Goal: Task Accomplishment & Management: Manage account settings

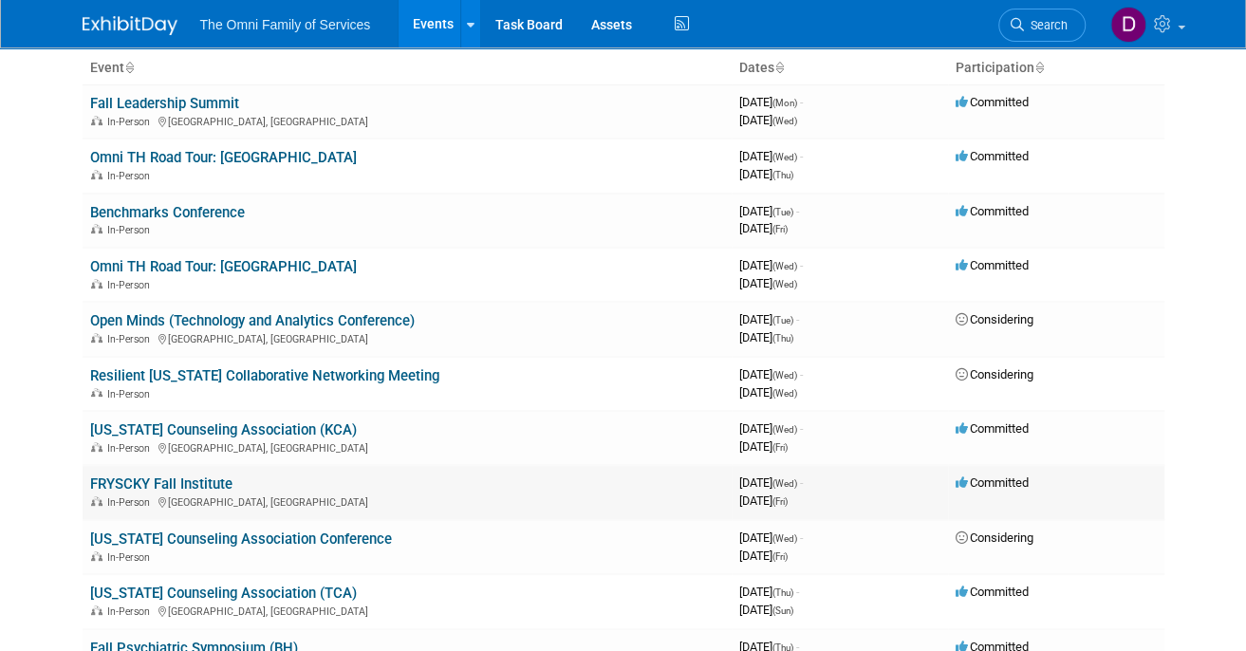
scroll to position [78, 0]
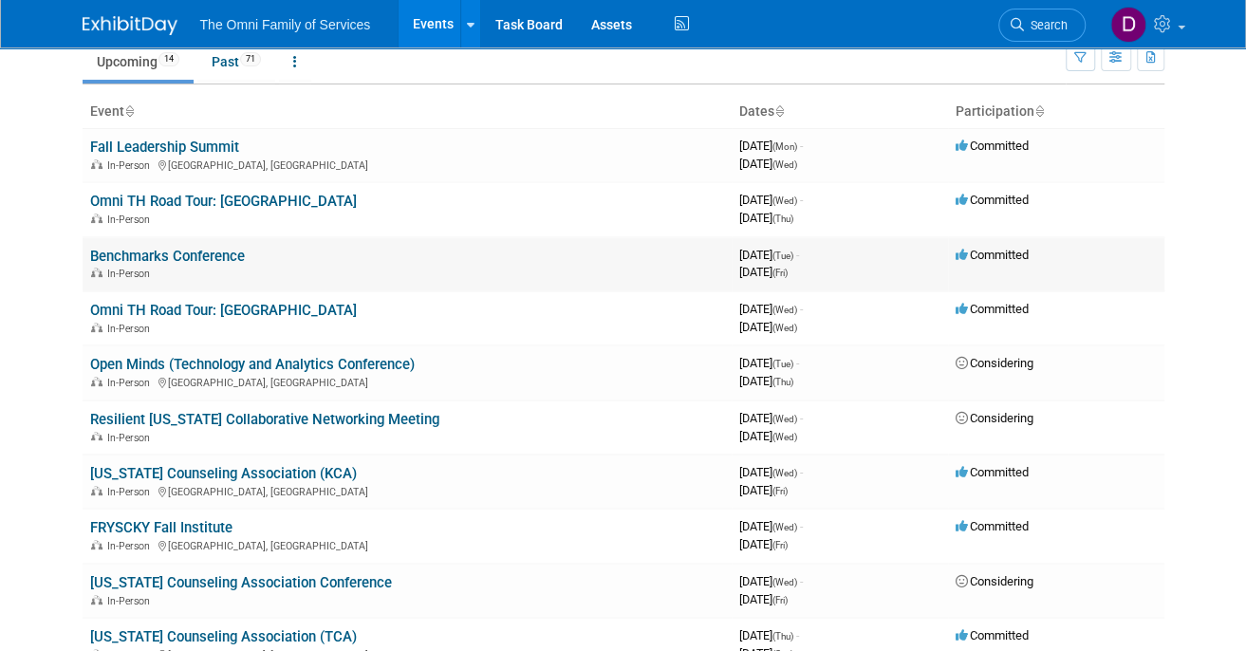
click at [144, 253] on link "Benchmarks Conference" at bounding box center [167, 256] width 155 height 17
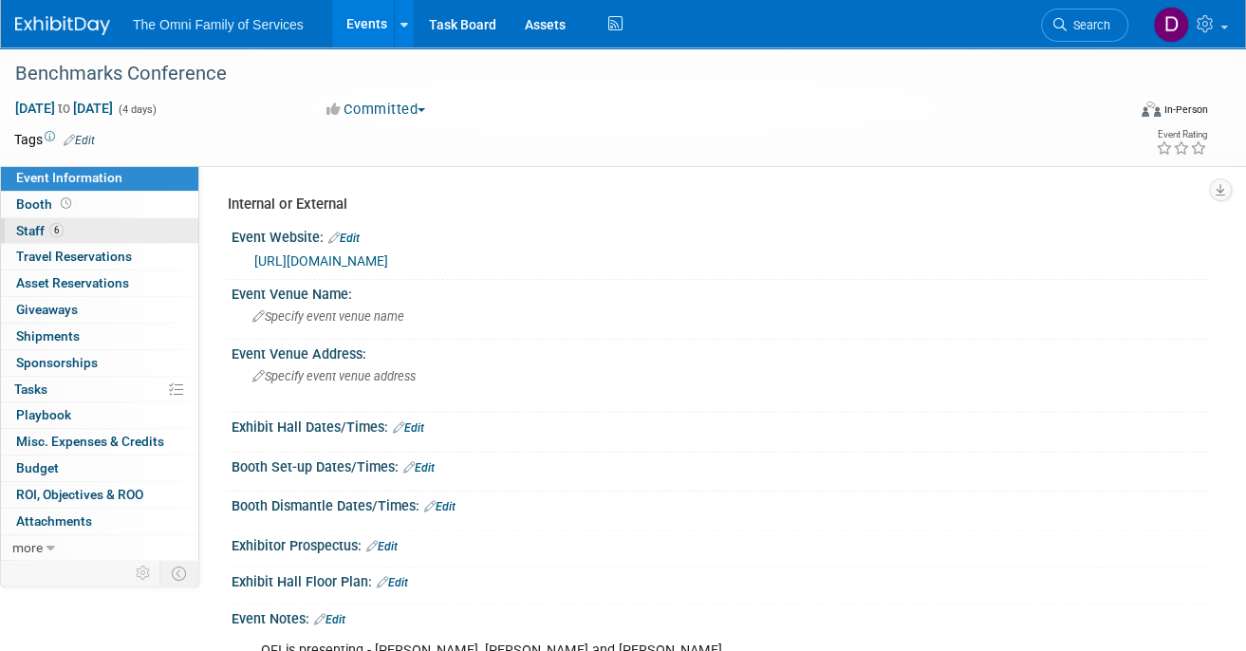
click at [33, 223] on span "Staff 6" at bounding box center [39, 230] width 47 height 15
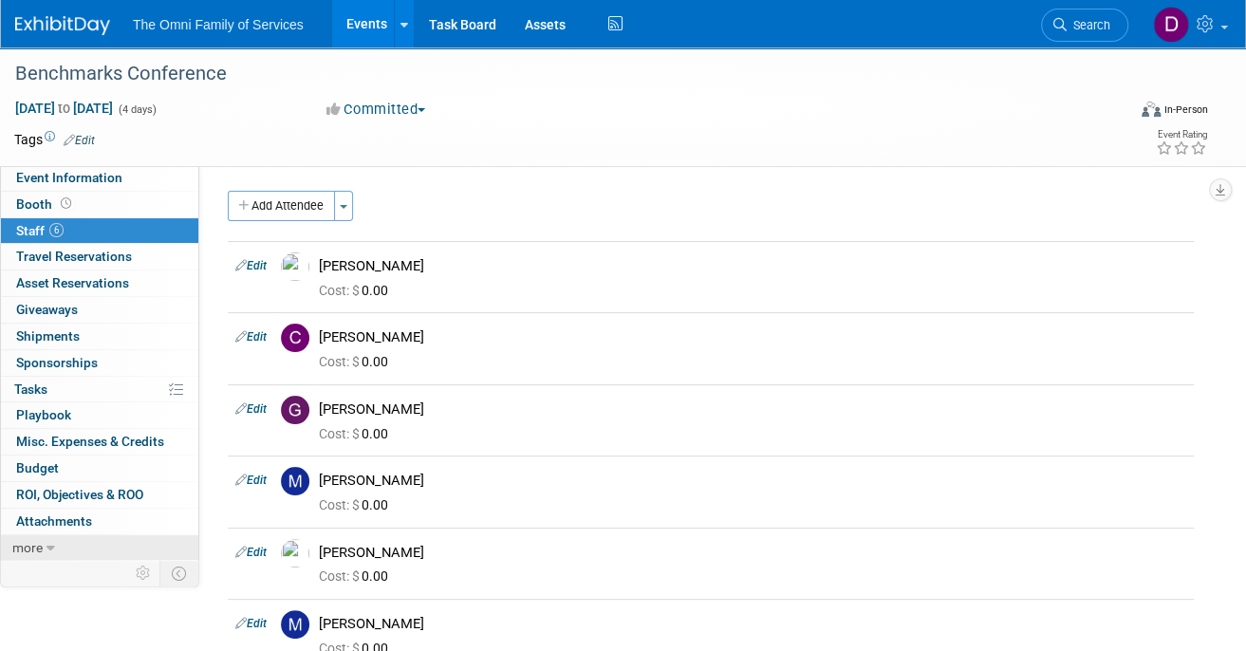
click at [32, 545] on span "more" at bounding box center [27, 547] width 30 height 15
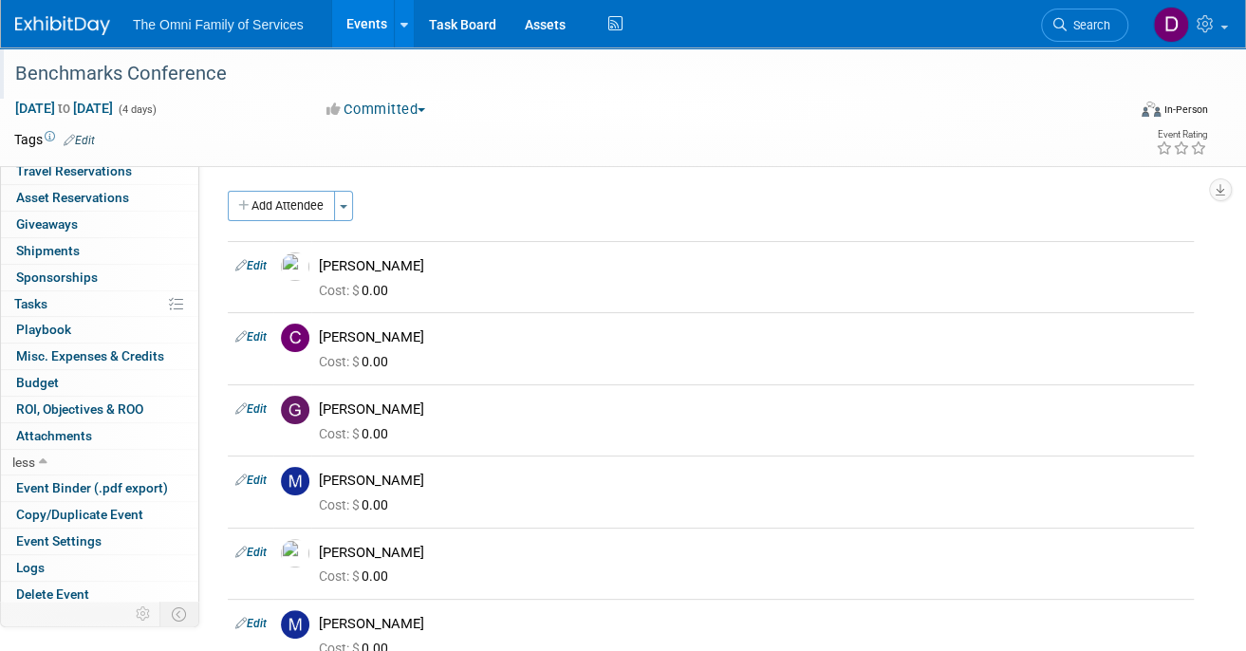
click at [50, 69] on div "Benchmarks Conference" at bounding box center [558, 74] width 1098 height 34
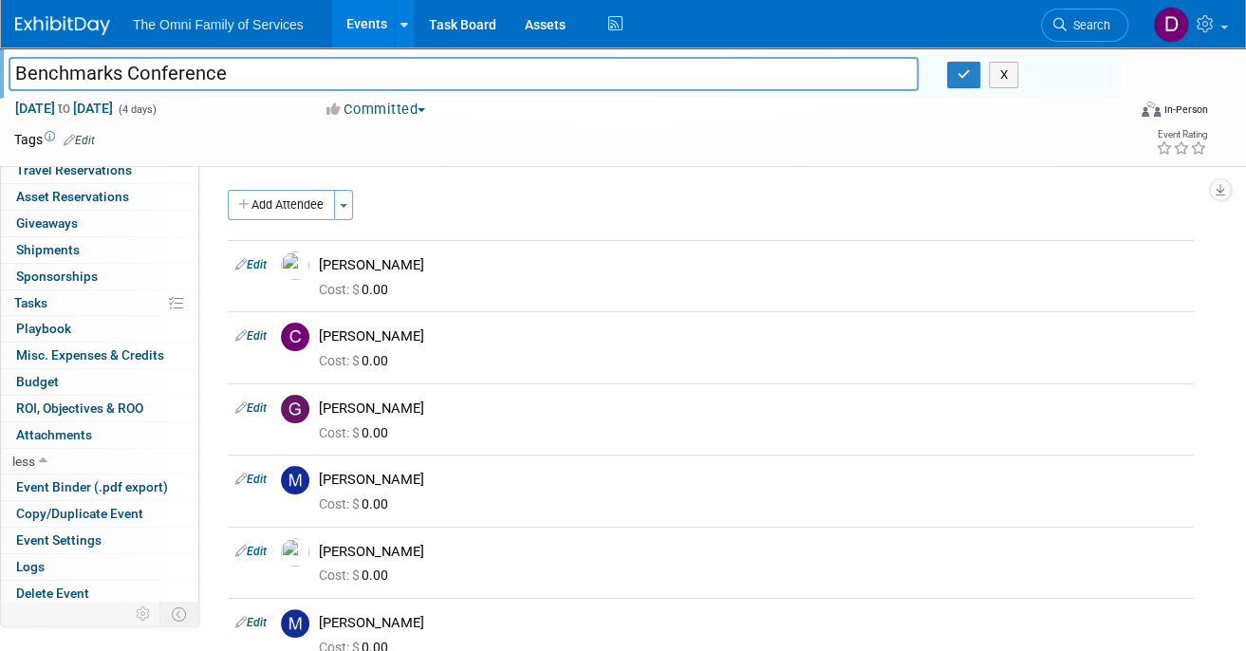
scroll to position [84, 0]
click at [90, 18] on img at bounding box center [62, 25] width 95 height 19
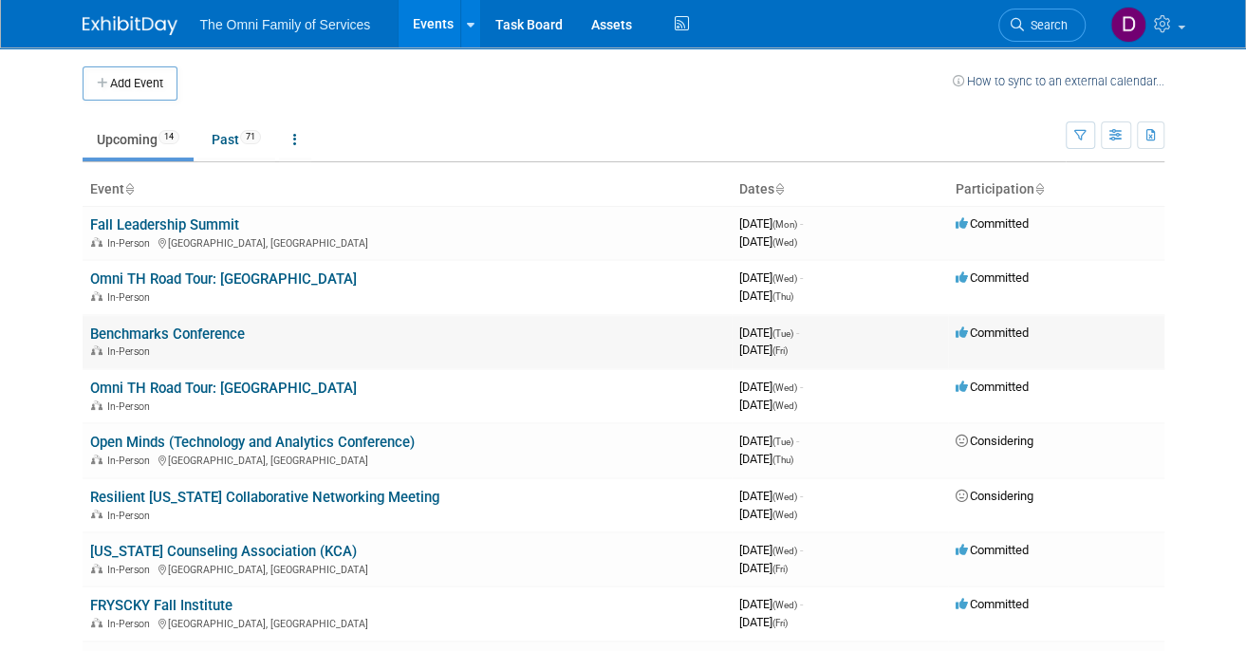
click at [217, 326] on link "Benchmarks Conference" at bounding box center [167, 333] width 155 height 17
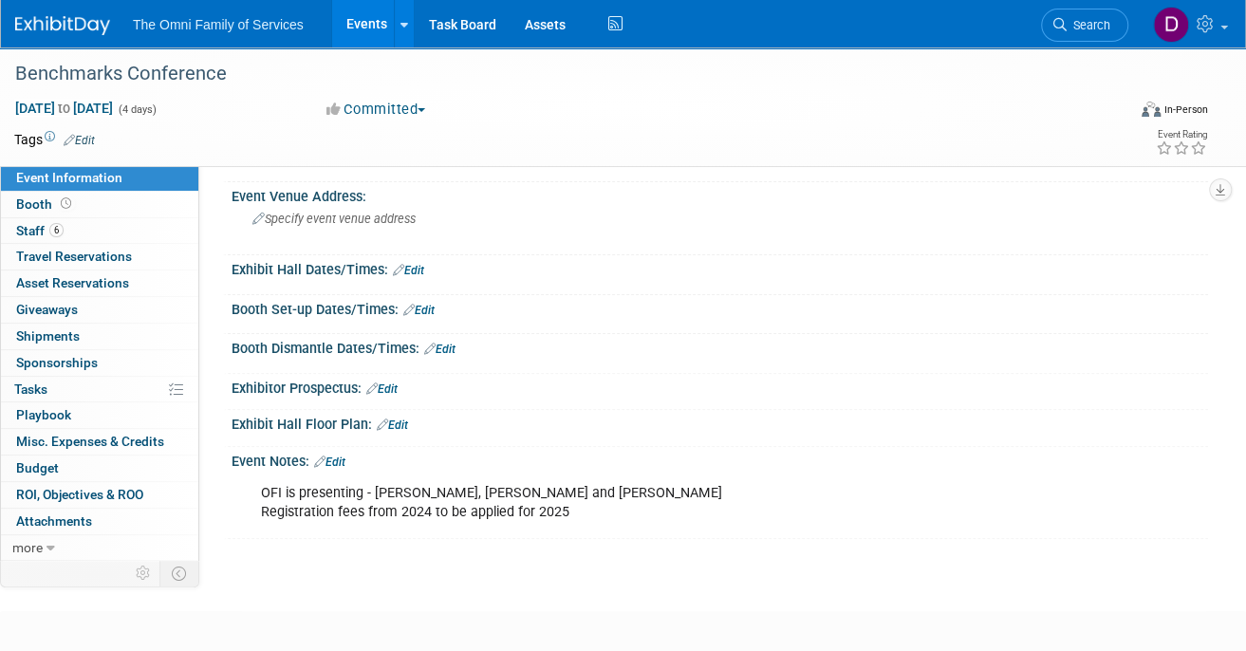
scroll to position [245, 0]
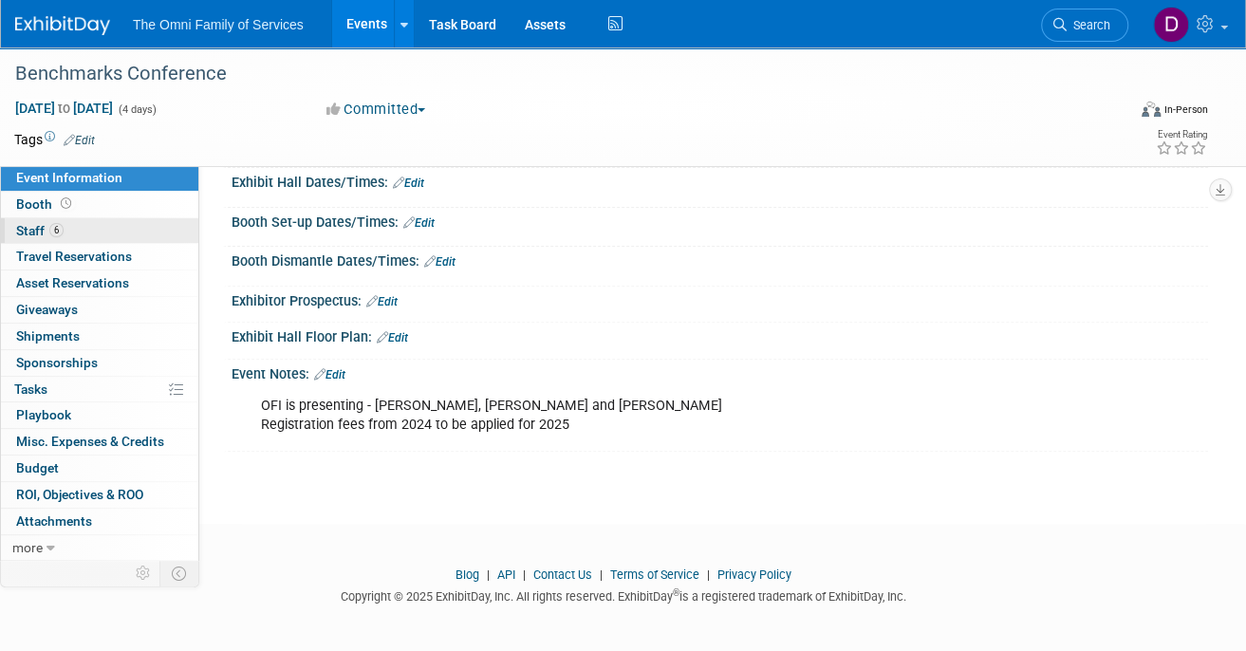
click at [27, 226] on span "Staff 6" at bounding box center [39, 230] width 47 height 15
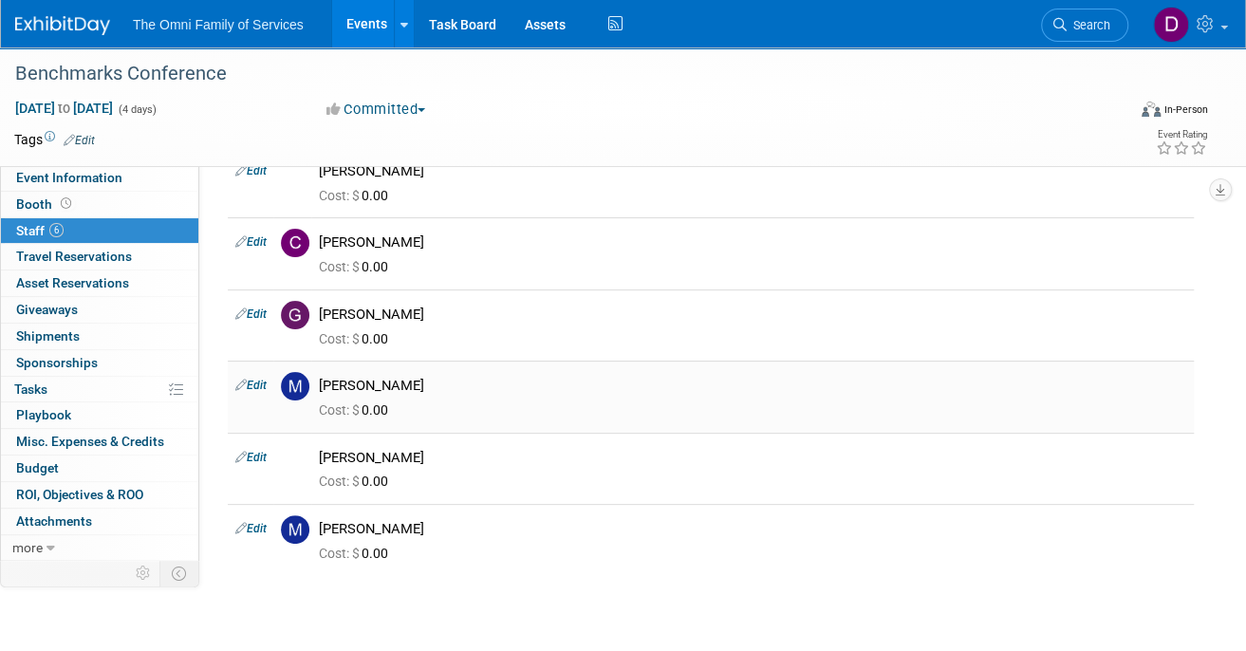
scroll to position [0, 0]
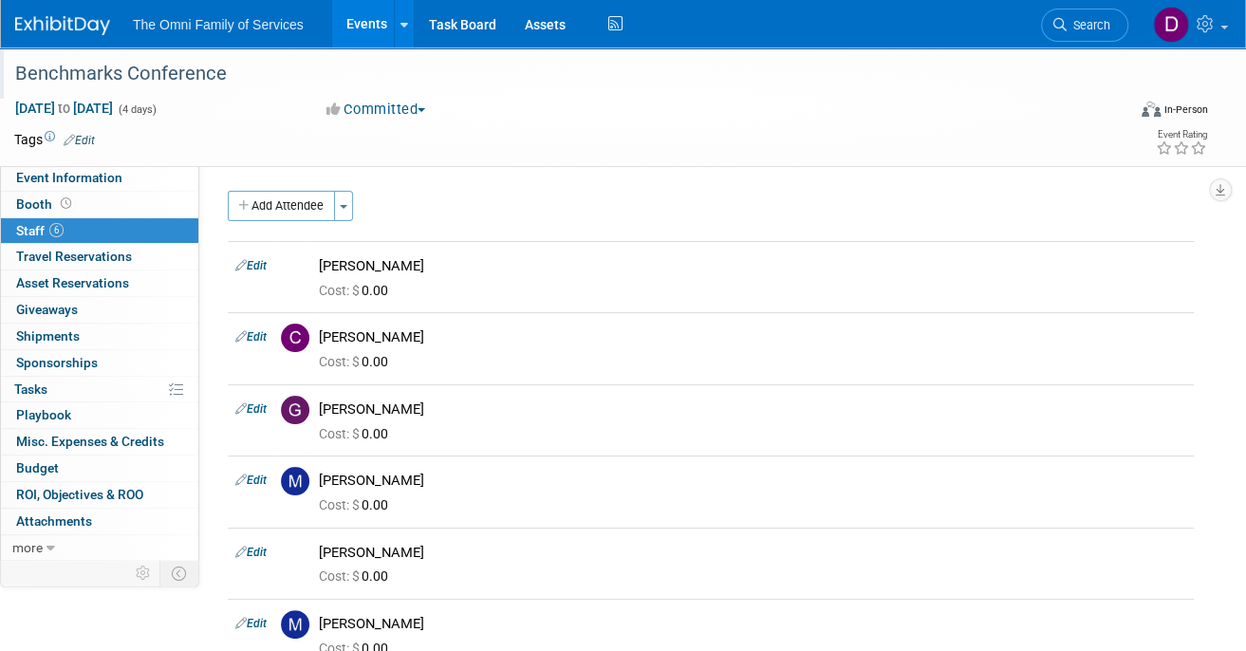
click at [92, 82] on div "Benchmarks Conference" at bounding box center [558, 74] width 1098 height 34
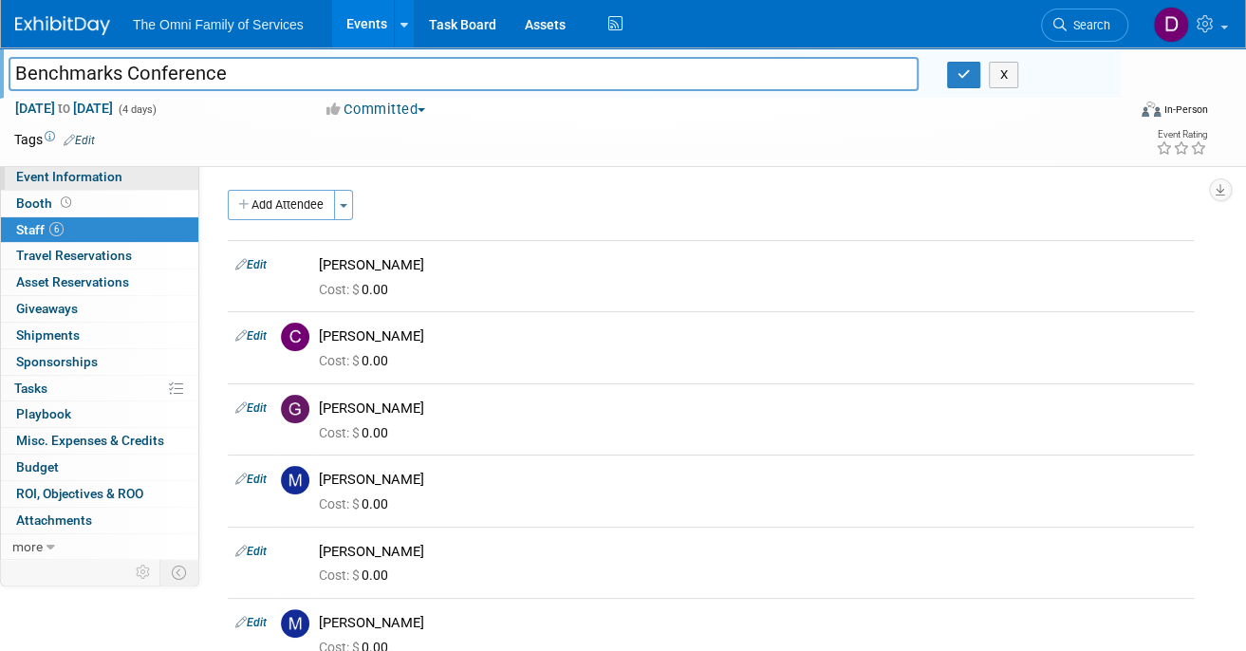
click at [51, 181] on span "Event Information" at bounding box center [69, 176] width 106 height 15
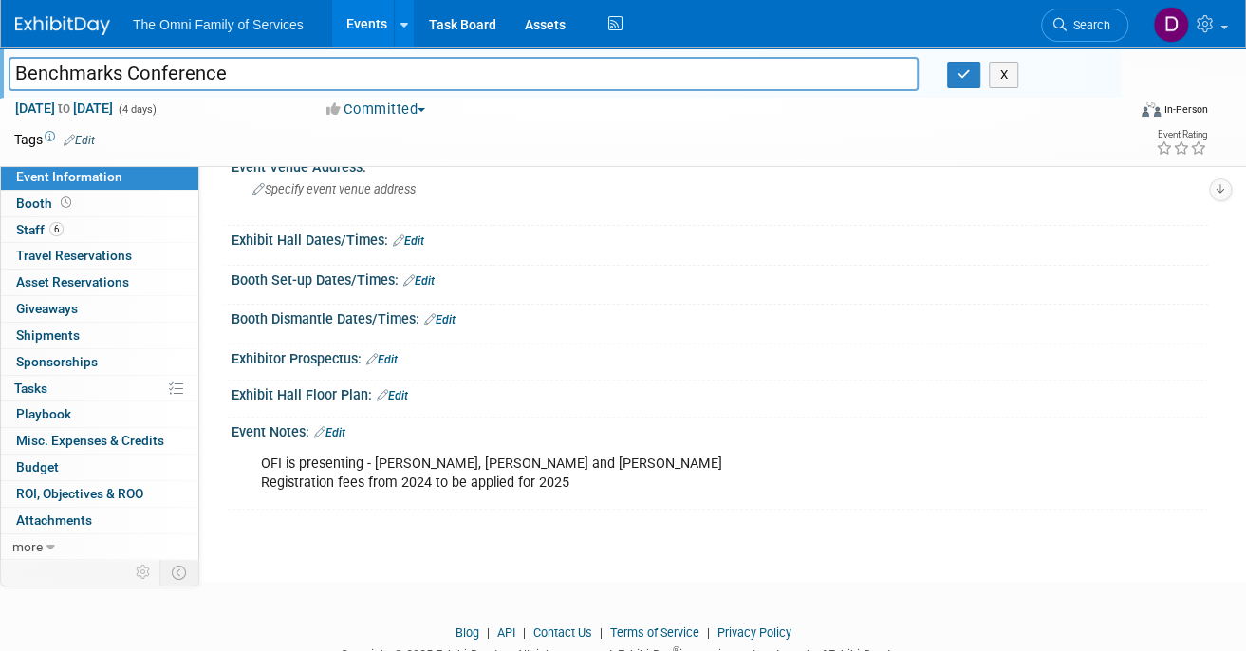
scroll to position [149, 0]
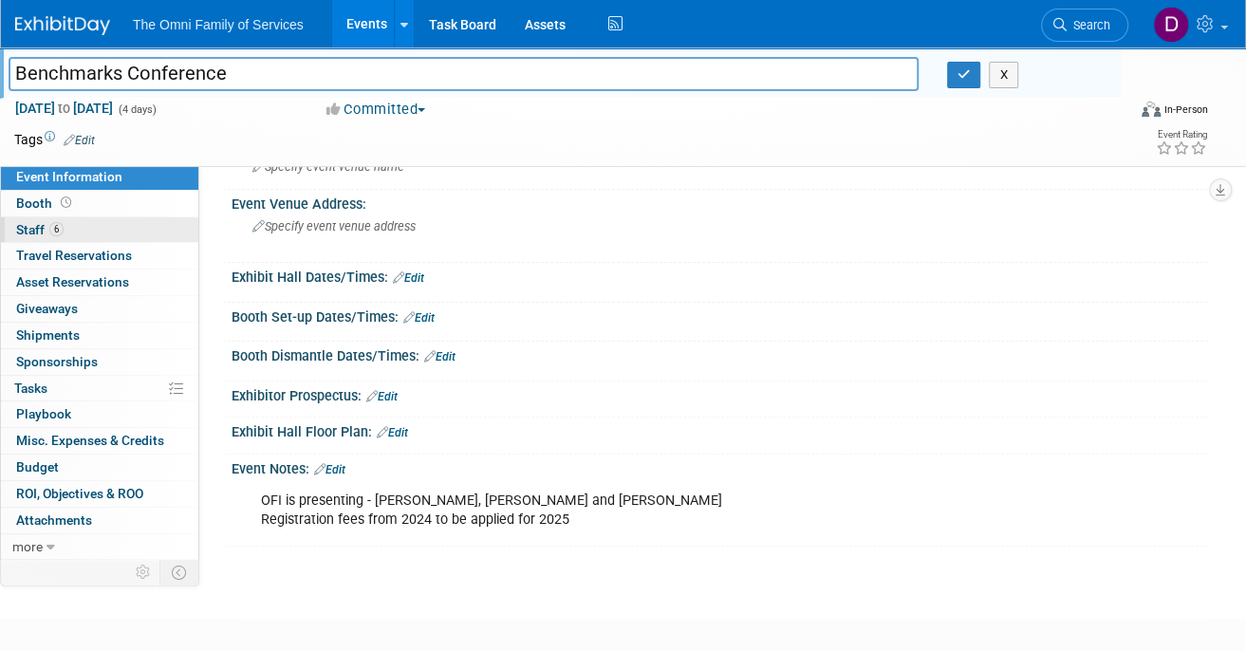
click at [35, 223] on span "Staff 6" at bounding box center [39, 229] width 47 height 15
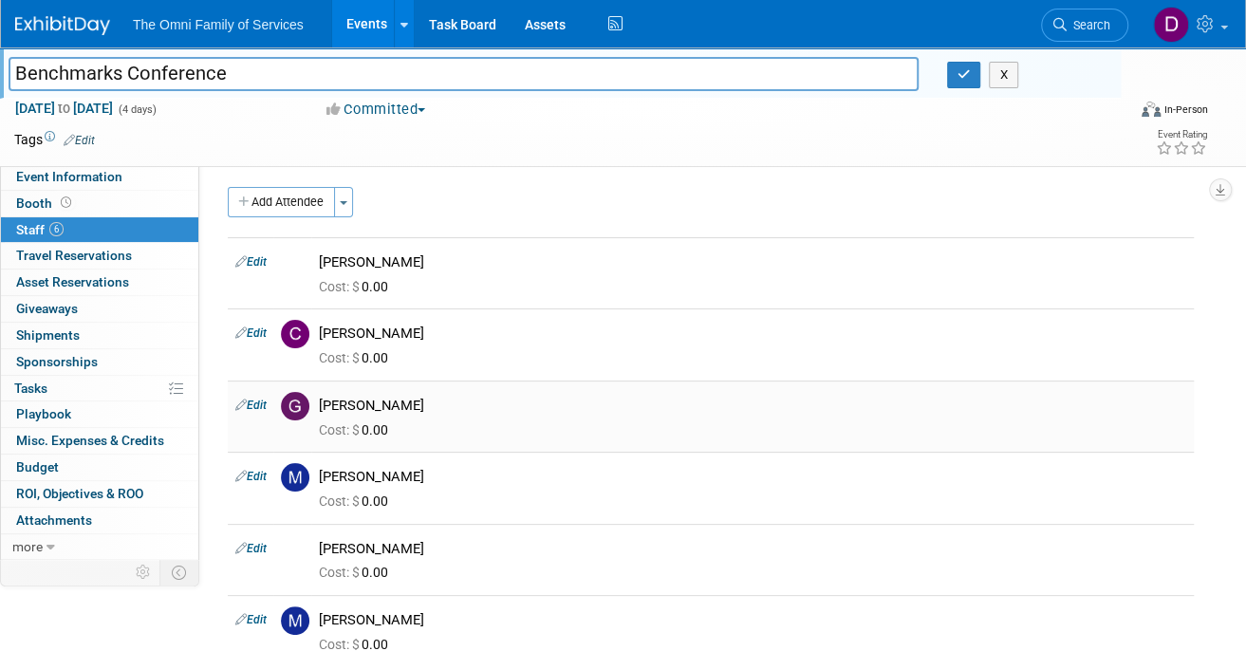
scroll to position [0, 0]
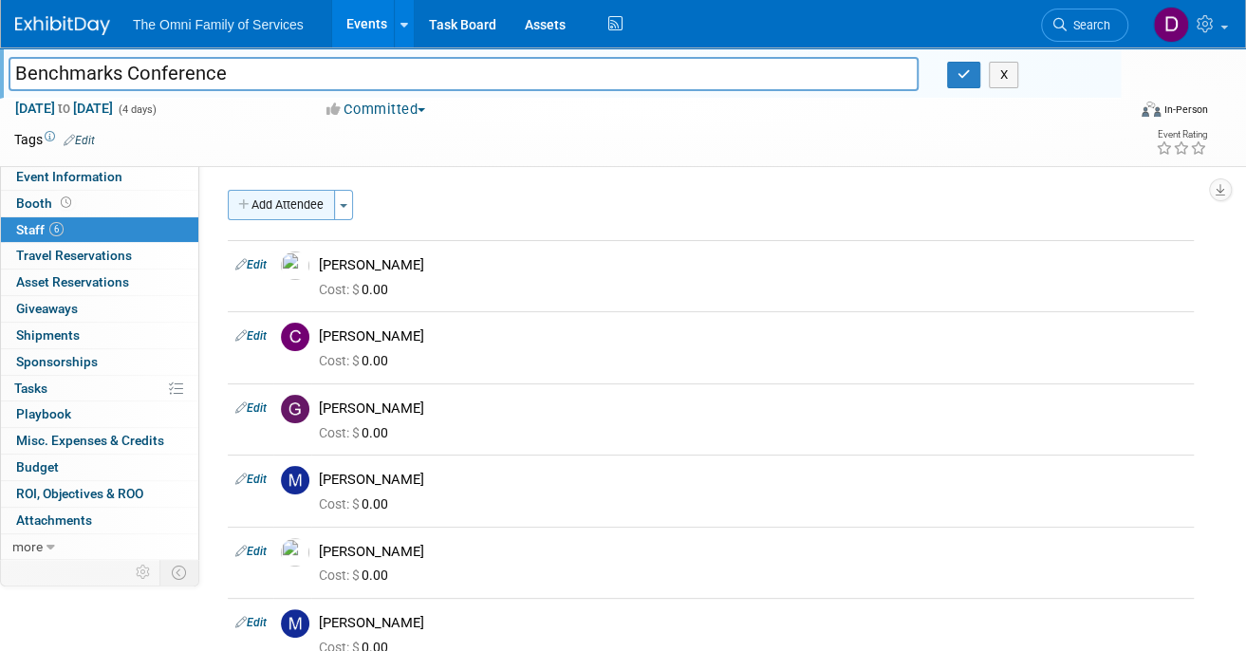
click at [278, 194] on button "Add Attendee" at bounding box center [281, 205] width 107 height 30
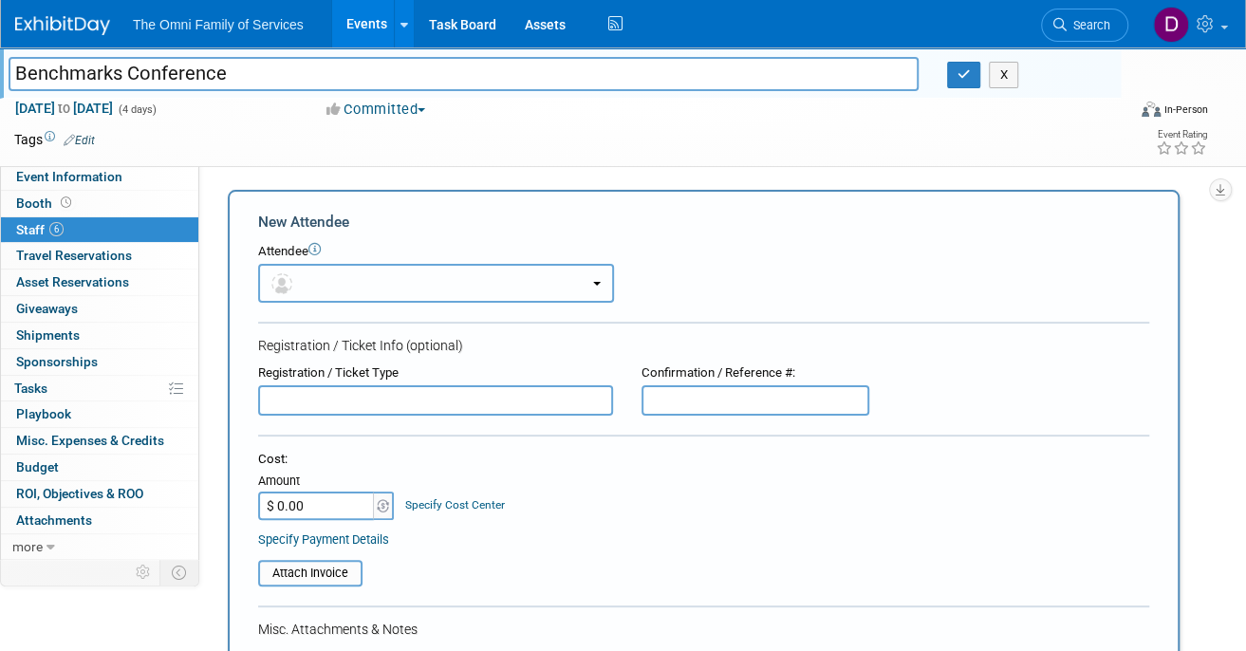
click at [408, 285] on button "button" at bounding box center [436, 283] width 356 height 39
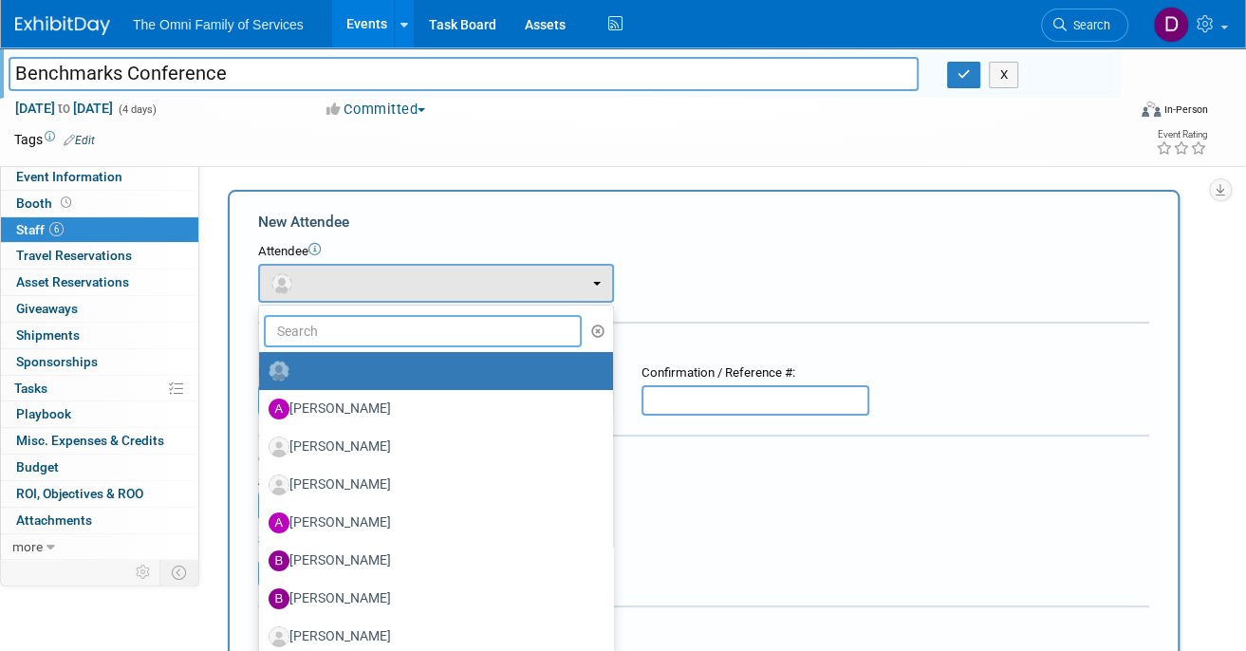
click at [368, 325] on input "text" at bounding box center [423, 331] width 318 height 32
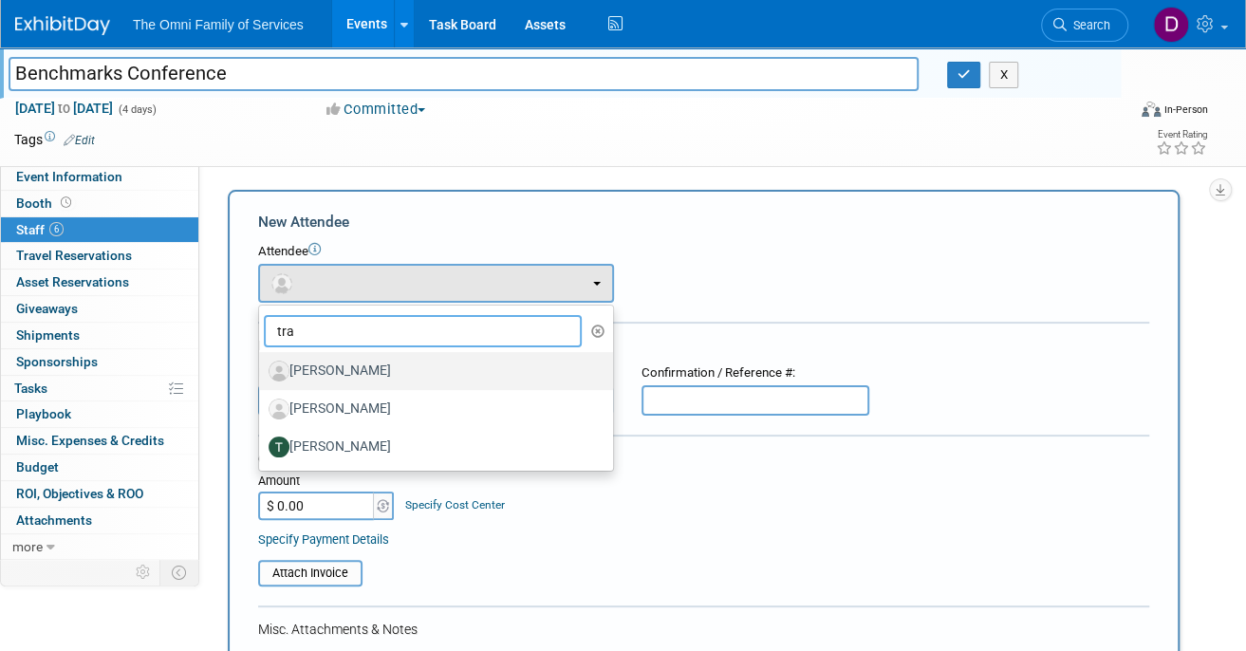
type input "tra"
click at [364, 369] on label "[PERSON_NAME]" at bounding box center [430, 371] width 325 height 30
click at [262, 369] on input "[PERSON_NAME]" at bounding box center [255, 368] width 12 height 12
select select "d097b6a6-36ac-43eb-b6c2-da44c918e137"
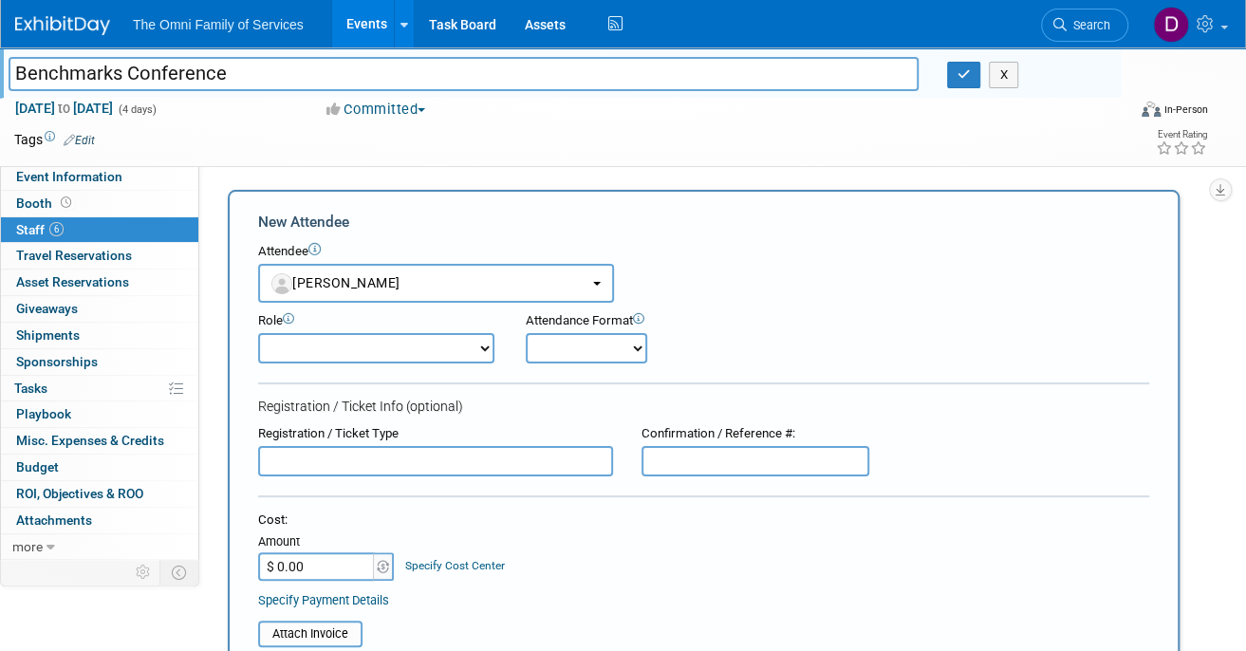
click at [349, 342] on select "Booth Exhibitor Booth Exhibitor + Attendee Booth Exhibitor + Presenter Business…" at bounding box center [376, 348] width 236 height 30
select select "100"
click at [258, 333] on select "Booth Exhibitor Booth Exhibitor + Attendee Booth Exhibitor + Presenter Business…" at bounding box center [376, 348] width 236 height 30
click at [566, 352] on select "Onsite Remote" at bounding box center [586, 348] width 121 height 30
select select "1"
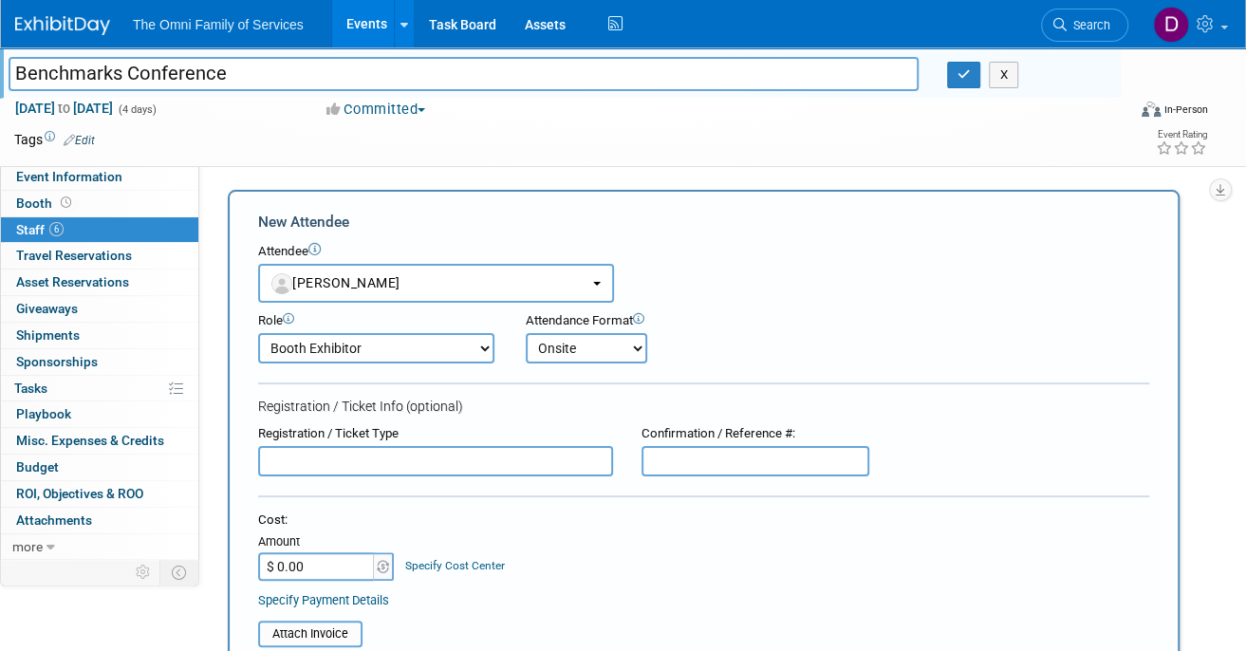
click at [526, 333] on select "Onsite Remote" at bounding box center [586, 348] width 121 height 30
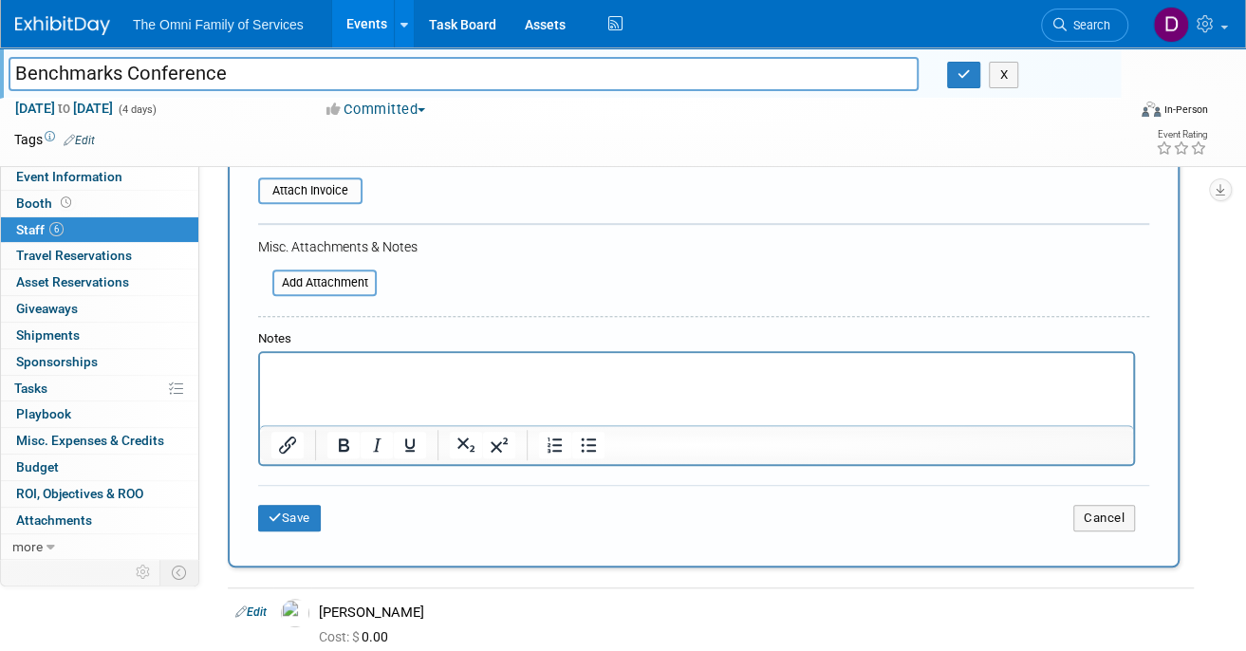
scroll to position [569, 0]
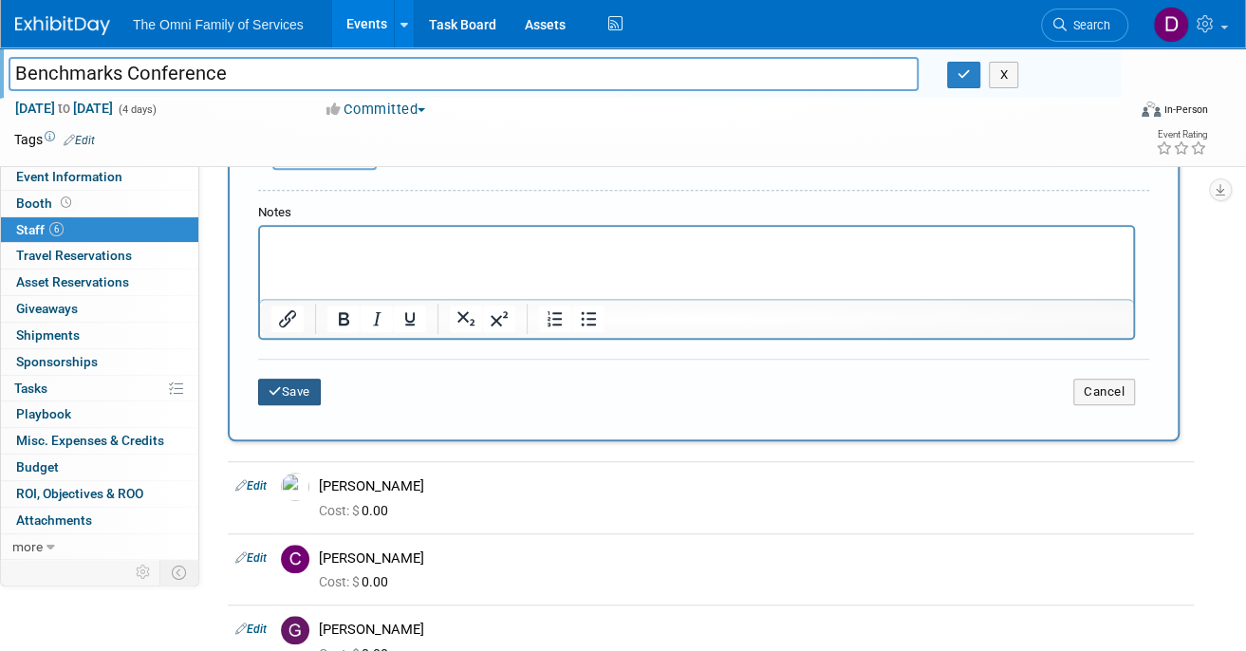
click at [275, 385] on icon "submit" at bounding box center [274, 391] width 13 height 12
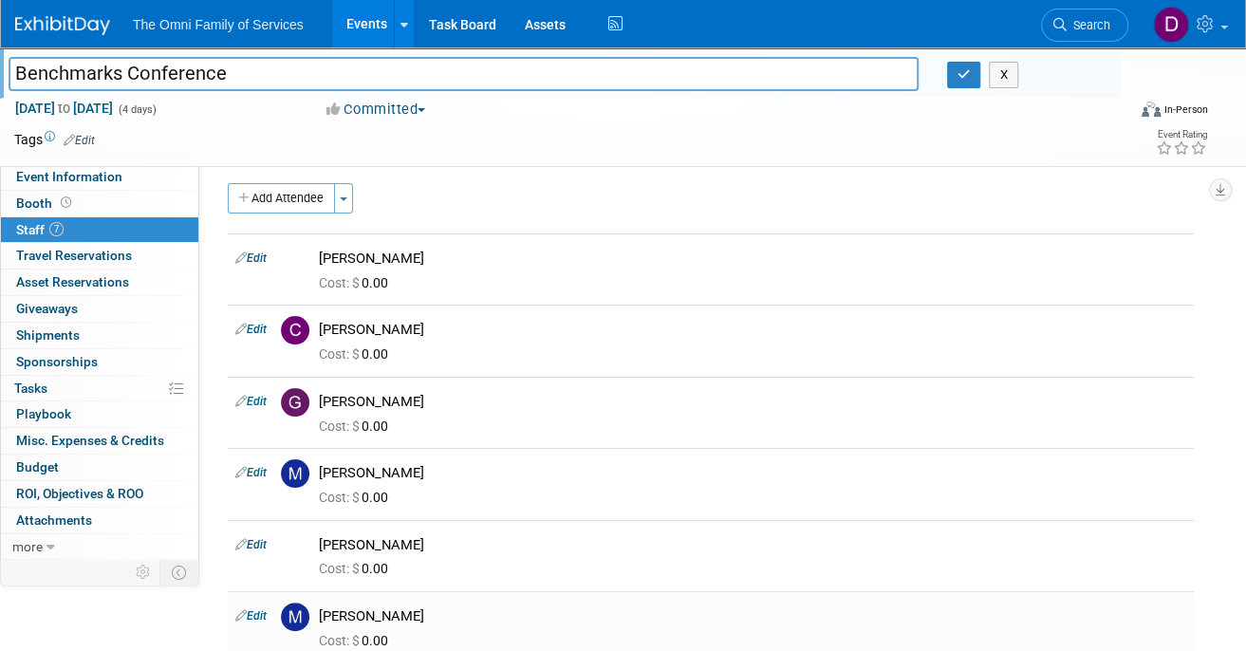
scroll to position [0, 0]
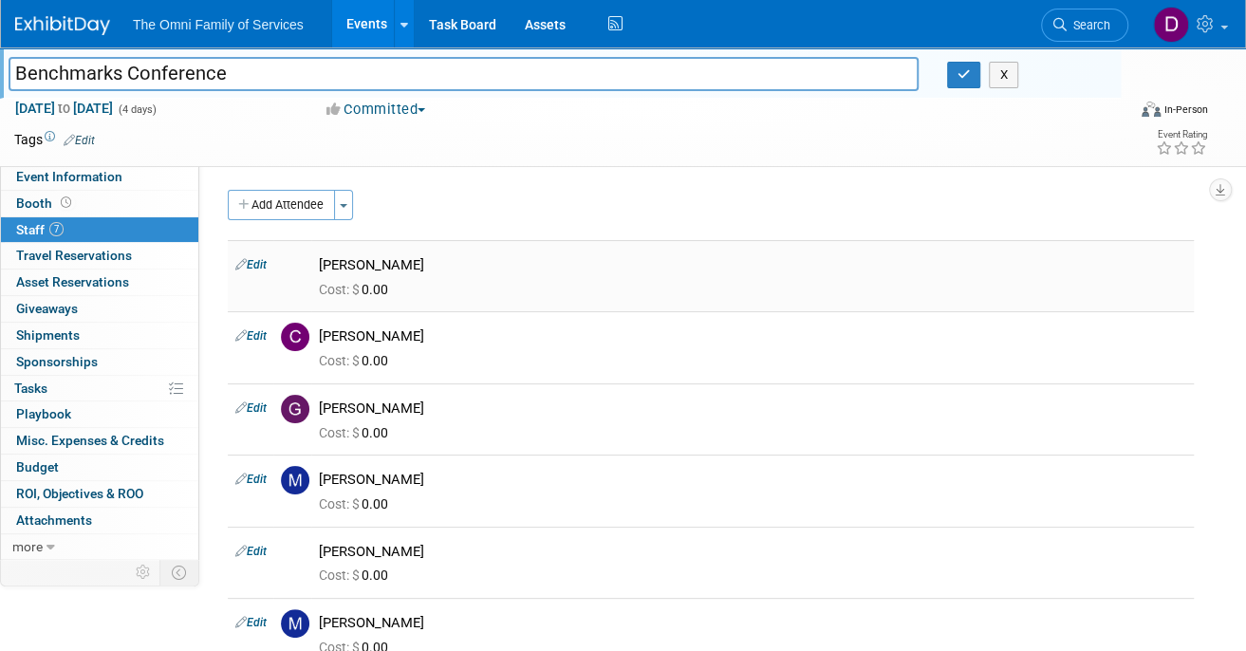
click at [256, 261] on link "Edit" at bounding box center [250, 264] width 31 height 13
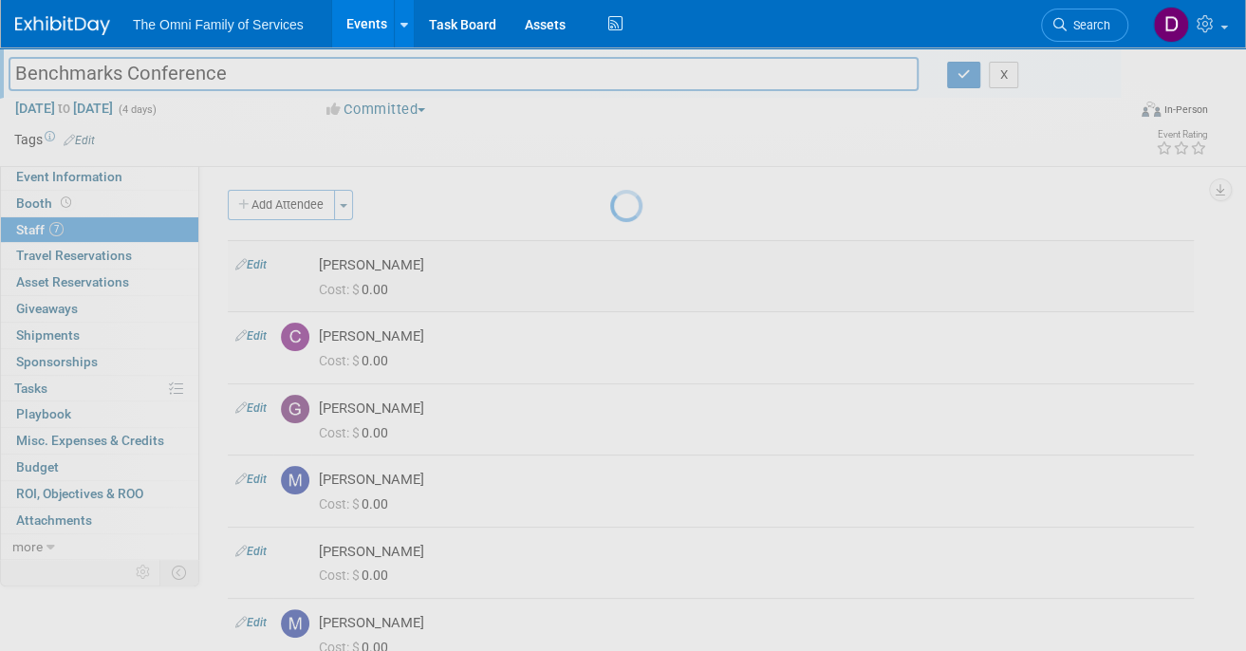
select select "882624e0-bba1-4ab8-b531-6db81d988916"
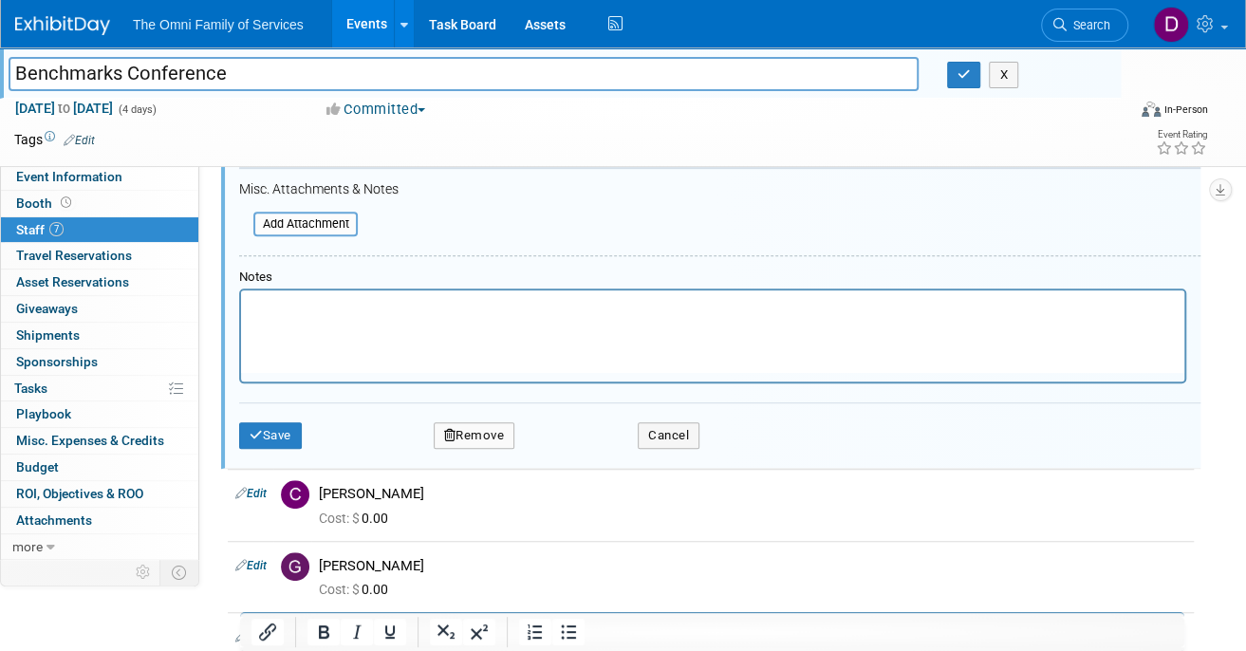
scroll to position [595, 0]
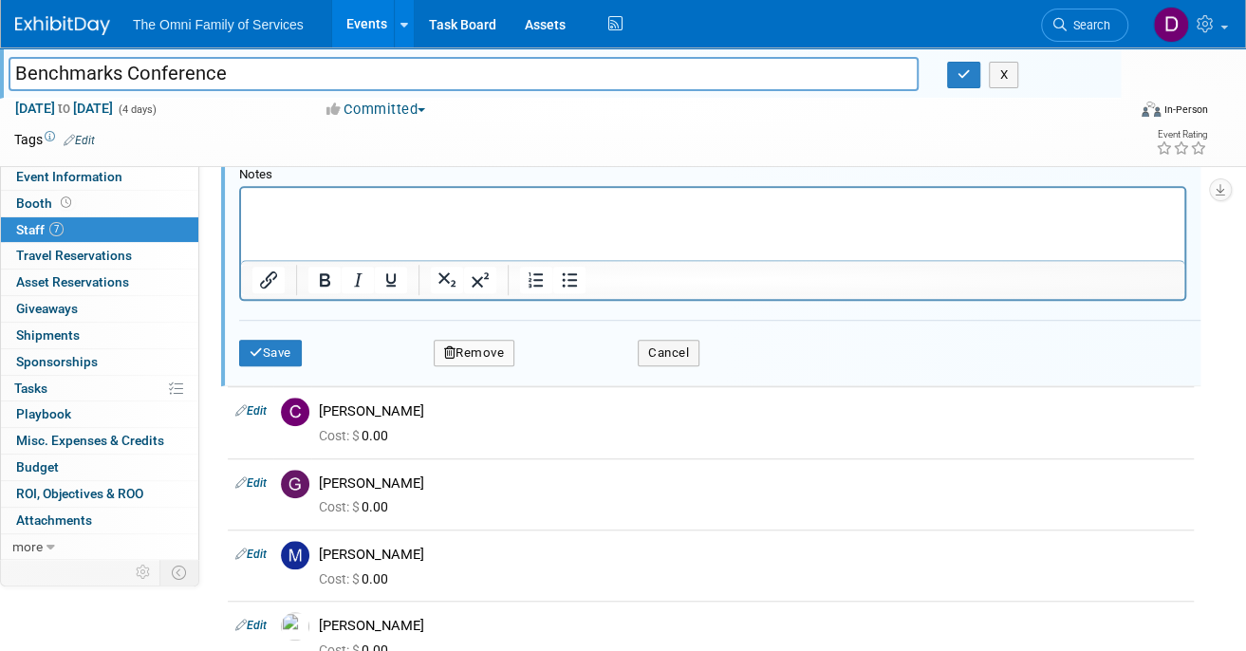
click at [461, 341] on button "Remove" at bounding box center [475, 353] width 82 height 27
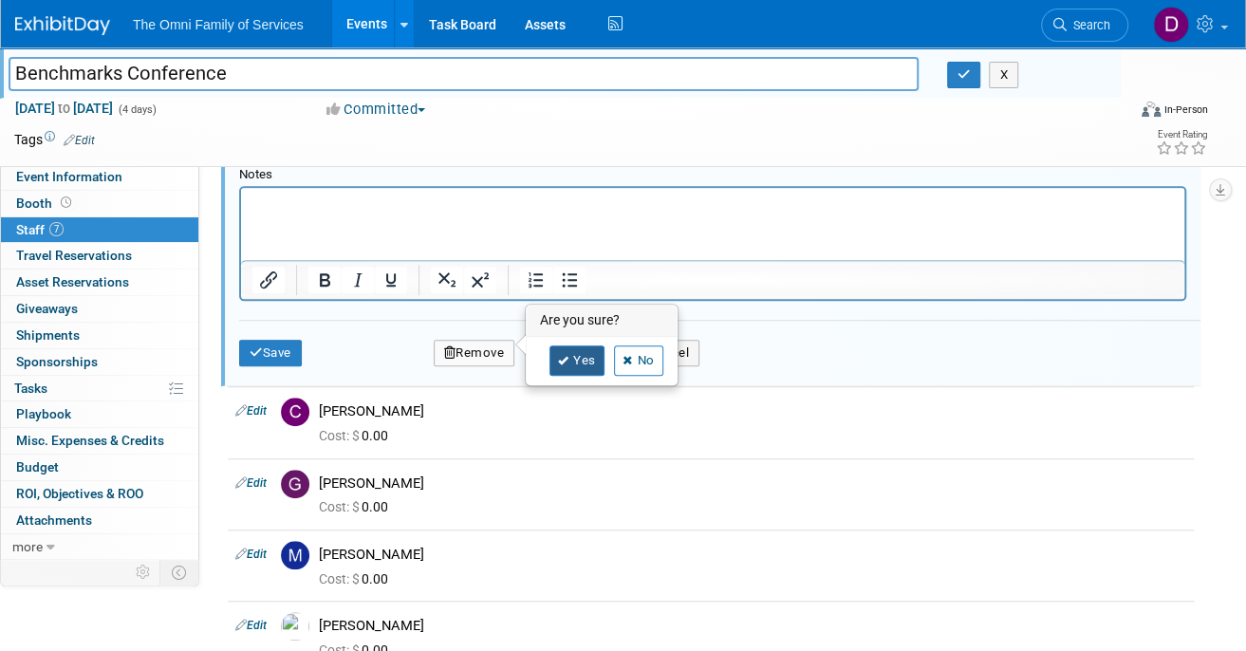
click at [574, 367] on link "Yes" at bounding box center [576, 360] width 55 height 30
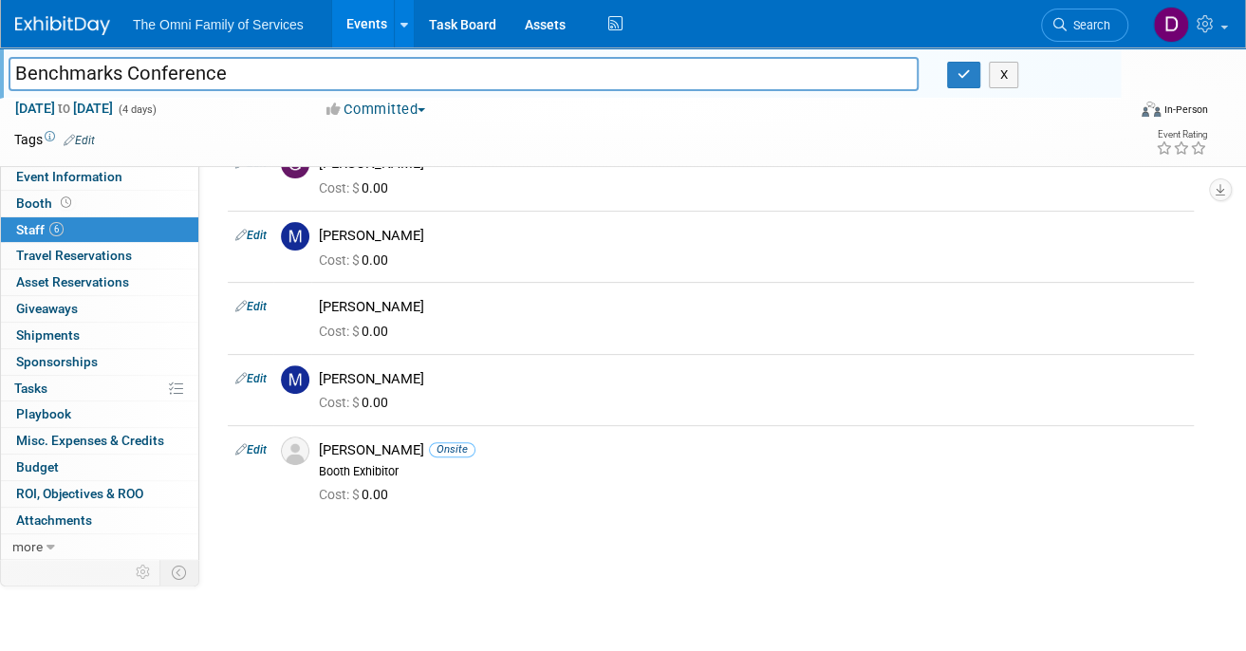
scroll to position [0, 0]
